Goal: Information Seeking & Learning: Learn about a topic

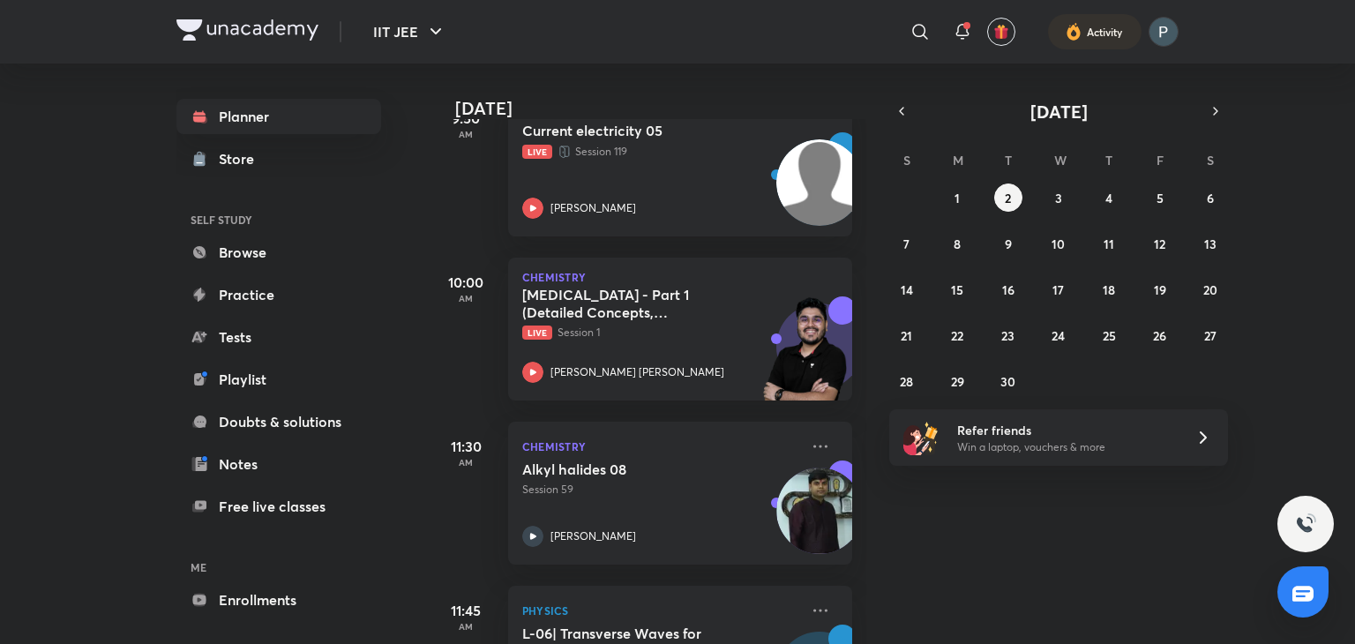
scroll to position [455, 0]
click at [531, 366] on icon at bounding box center [532, 372] width 21 height 21
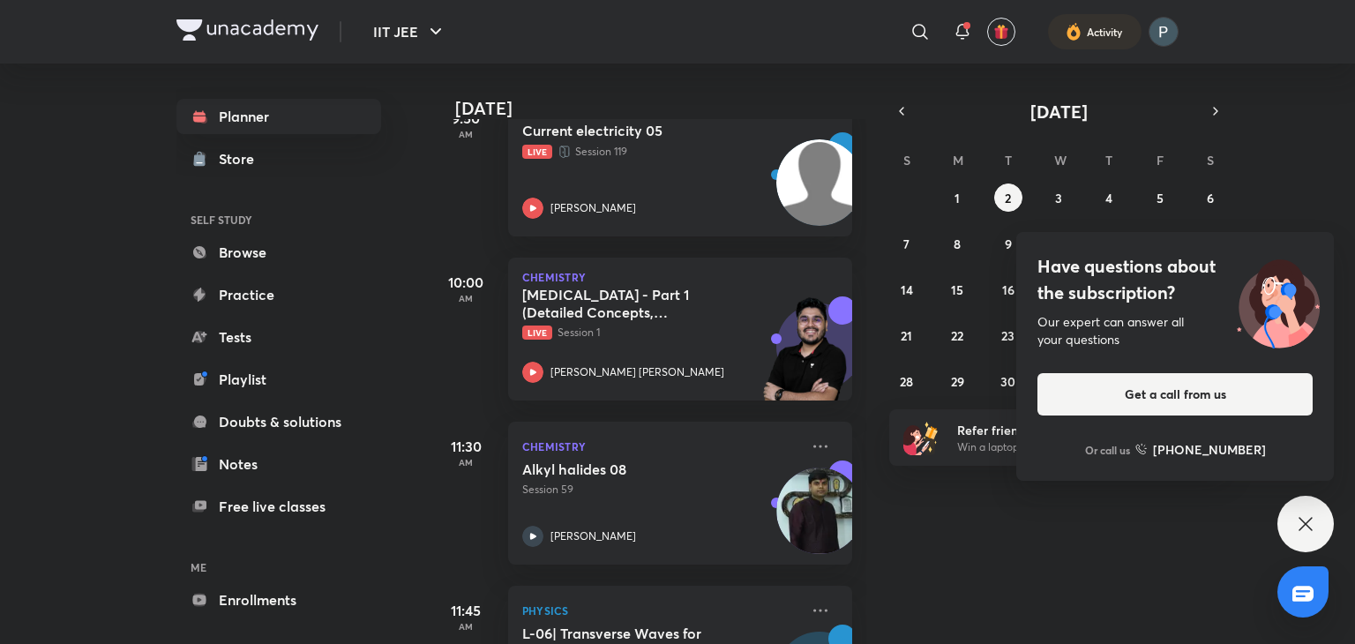
click at [1319, 530] on div "Have questions about the subscription? Our expert can answer all your questions…" at bounding box center [1305, 524] width 56 height 56
